Goal: Check status: Check status

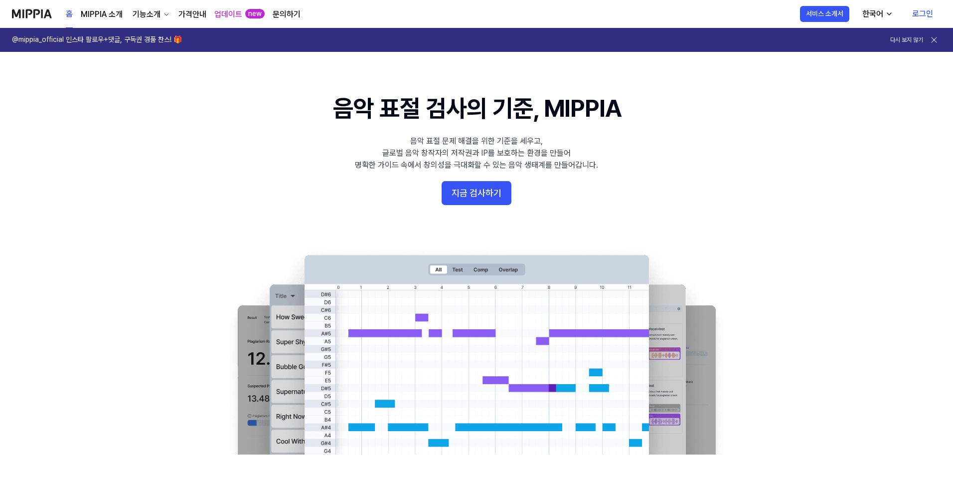
click at [928, 13] on link "로그인" at bounding box center [923, 14] width 37 height 28
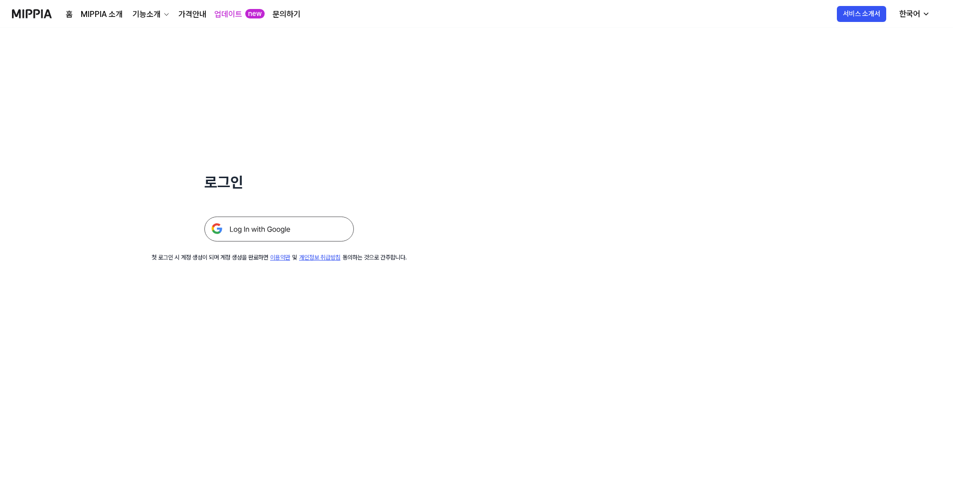
click at [300, 230] on img at bounding box center [279, 228] width 150 height 25
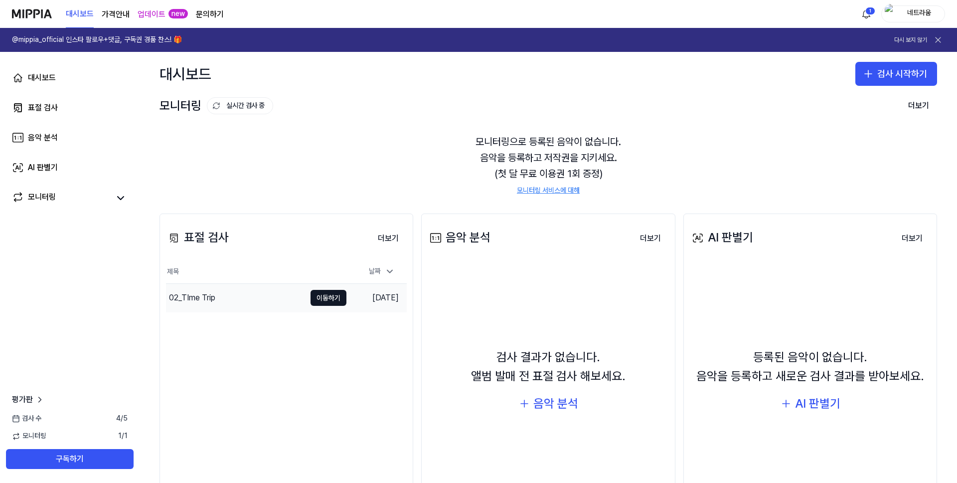
click at [240, 297] on div "02_TIme Trip" at bounding box center [236, 298] width 140 height 28
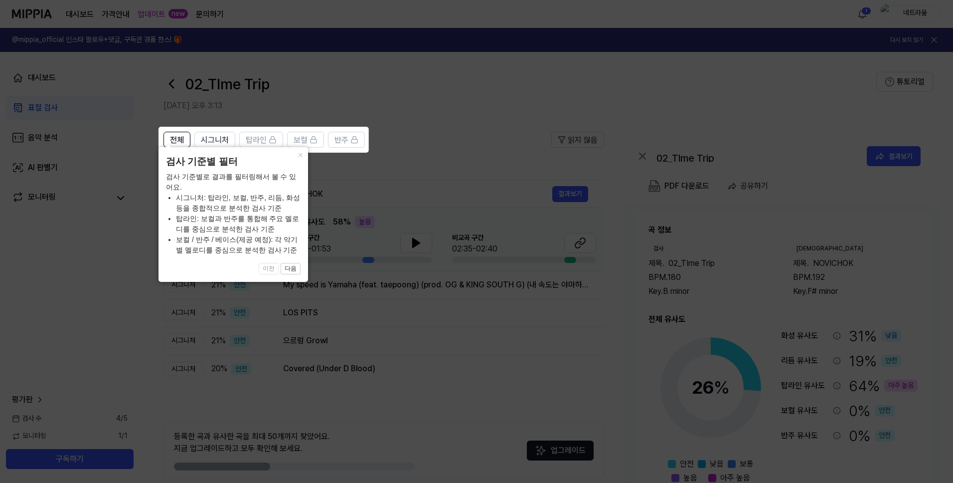
click at [461, 143] on icon at bounding box center [478, 241] width 957 height 483
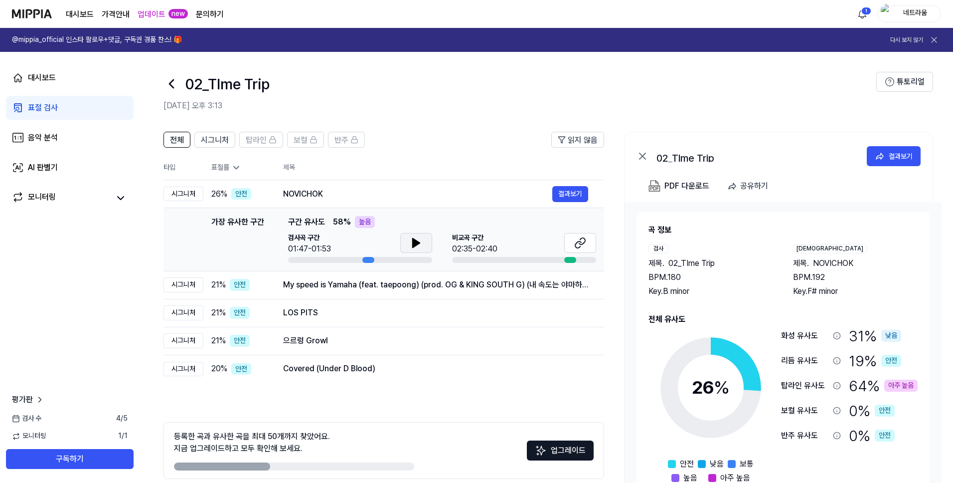
click at [418, 248] on icon at bounding box center [416, 243] width 12 height 12
click at [578, 241] on icon at bounding box center [578, 244] width 6 height 6
click at [258, 142] on span "탑라인" at bounding box center [256, 140] width 21 height 12
click at [259, 136] on span "탑라인" at bounding box center [256, 140] width 21 height 12
click at [266, 140] on span "탑라인" at bounding box center [256, 140] width 21 height 12
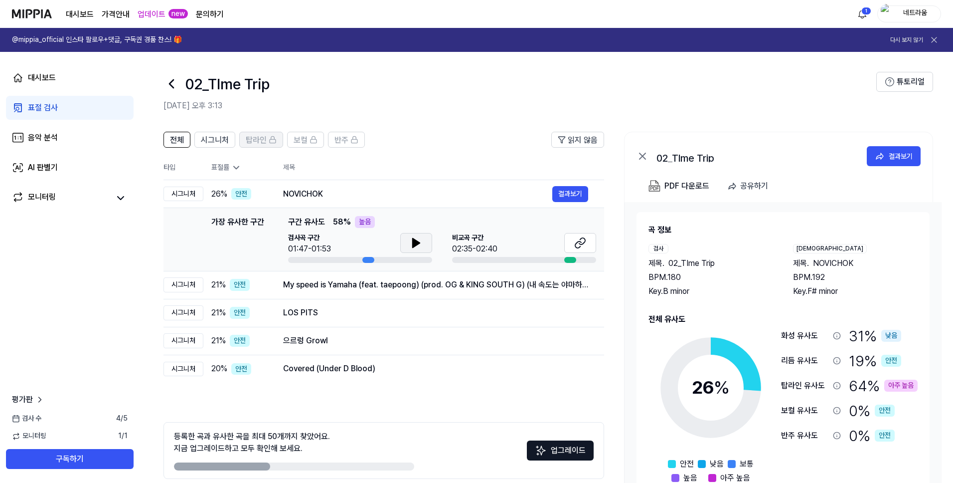
click at [270, 140] on icon at bounding box center [273, 140] width 8 height 8
click at [264, 138] on span "탑라인" at bounding box center [256, 140] width 21 height 12
click at [863, 389] on div "64 % 아주 높음" at bounding box center [883, 385] width 69 height 21
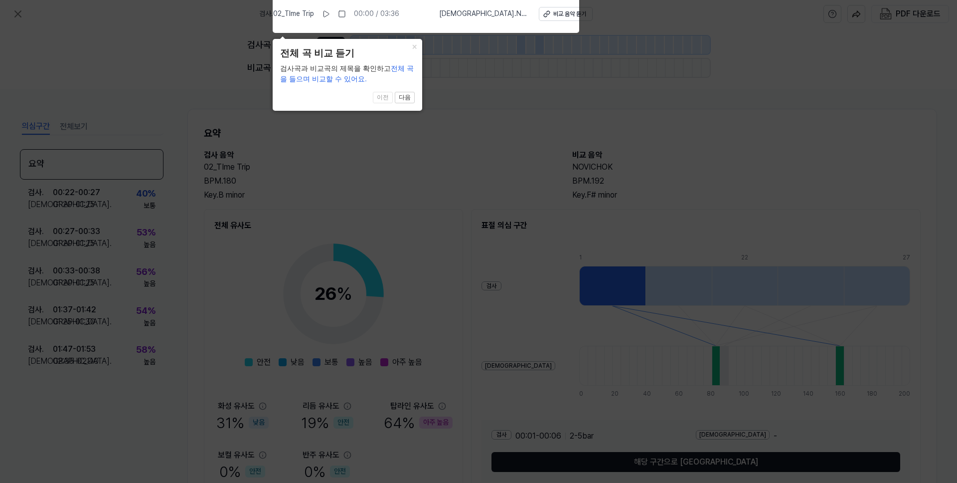
click at [472, 109] on icon at bounding box center [478, 239] width 957 height 488
